Goal: Contribute content: Add original content to the website for others to see

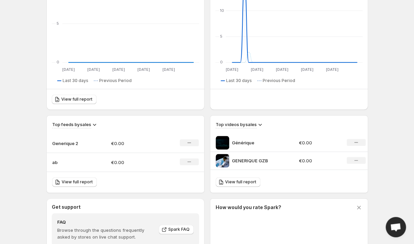
scroll to position [177, 0]
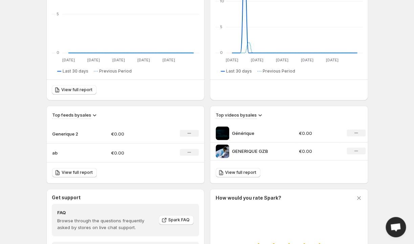
click at [244, 152] on p "GENERIQUE GZB" at bounding box center [257, 151] width 51 height 7
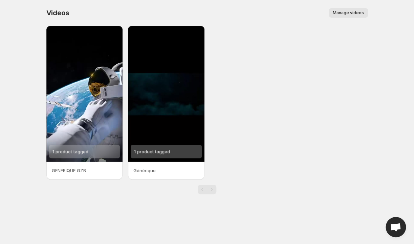
click at [357, 16] on button "Manage videos" at bounding box center [348, 12] width 39 height 9
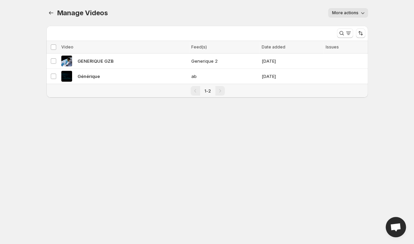
click at [358, 14] on span "More actions" at bounding box center [345, 12] width 26 height 5
click at [345, 28] on span "Regenerate missing previews" at bounding box center [364, 26] width 63 height 5
click at [92, 59] on span "GENERIQUE GZB" at bounding box center [96, 61] width 36 height 7
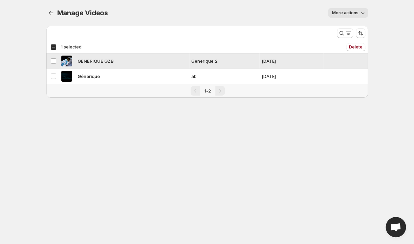
click at [92, 59] on span "GENERIQUE GZB" at bounding box center [96, 61] width 36 height 7
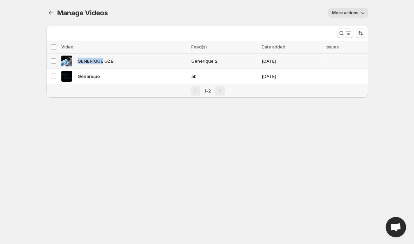
click at [92, 59] on span "GENERIQUE GZB" at bounding box center [96, 61] width 36 height 7
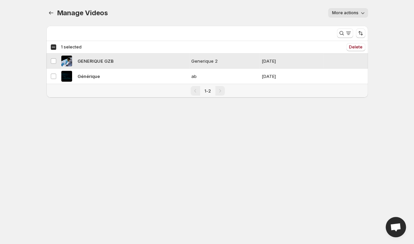
click at [92, 59] on span "GENERIQUE GZB" at bounding box center [96, 61] width 36 height 7
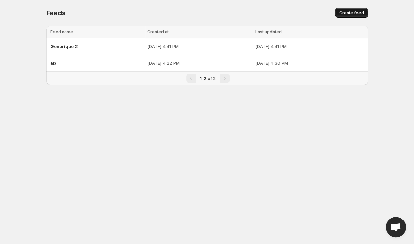
click at [349, 13] on span "Create feed" at bounding box center [351, 12] width 25 height 5
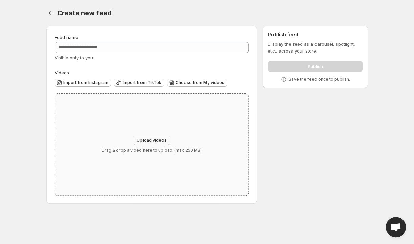
click at [151, 139] on span "Upload videos" at bounding box center [151, 140] width 29 height 5
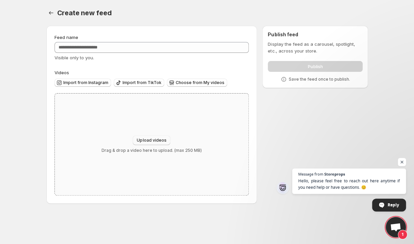
type input "**********"
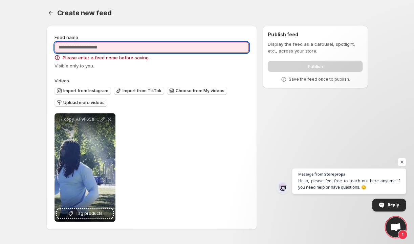
click at [133, 49] on input "Feed name" at bounding box center [152, 47] width 195 height 11
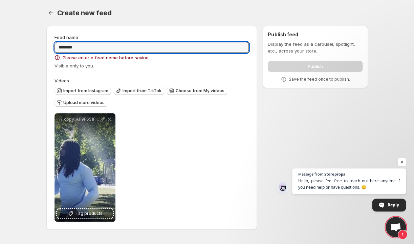
type input "********"
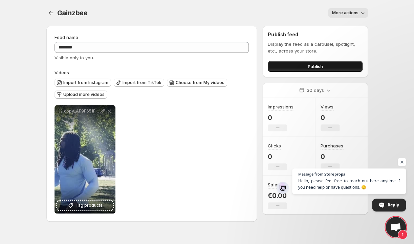
click at [307, 68] on button "Publish" at bounding box center [315, 66] width 94 height 11
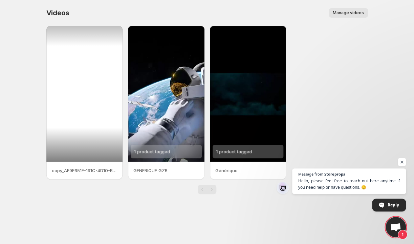
click at [98, 118] on div at bounding box center [84, 94] width 77 height 136
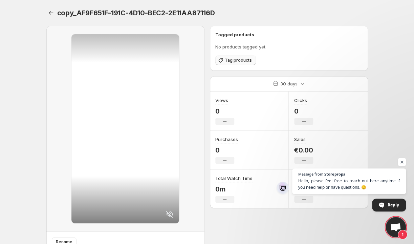
click at [241, 63] on button "Tag products" at bounding box center [235, 60] width 41 height 9
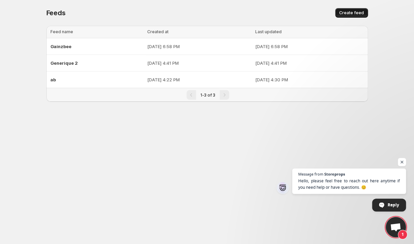
click at [348, 12] on span "Create feed" at bounding box center [351, 12] width 25 height 5
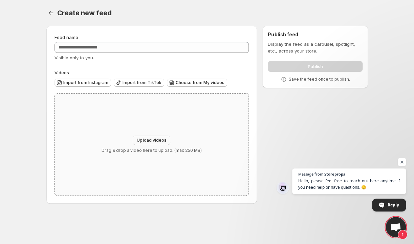
click at [147, 141] on span "Upload videos" at bounding box center [151, 140] width 29 height 5
type input "**********"
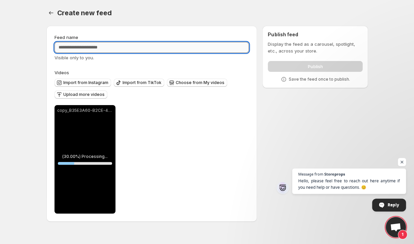
click at [93, 47] on input "Feed name" at bounding box center [152, 47] width 195 height 11
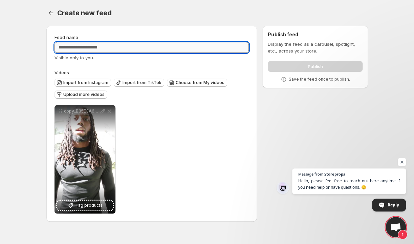
click at [93, 47] on input "Feed name" at bounding box center [152, 47] width 195 height 11
type input "*"
type input "**********"
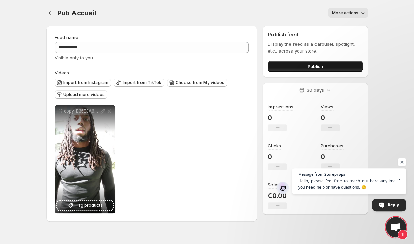
click at [317, 66] on span "Publish" at bounding box center [315, 66] width 15 height 7
